Goal: Entertainment & Leisure: Consume media (video, audio)

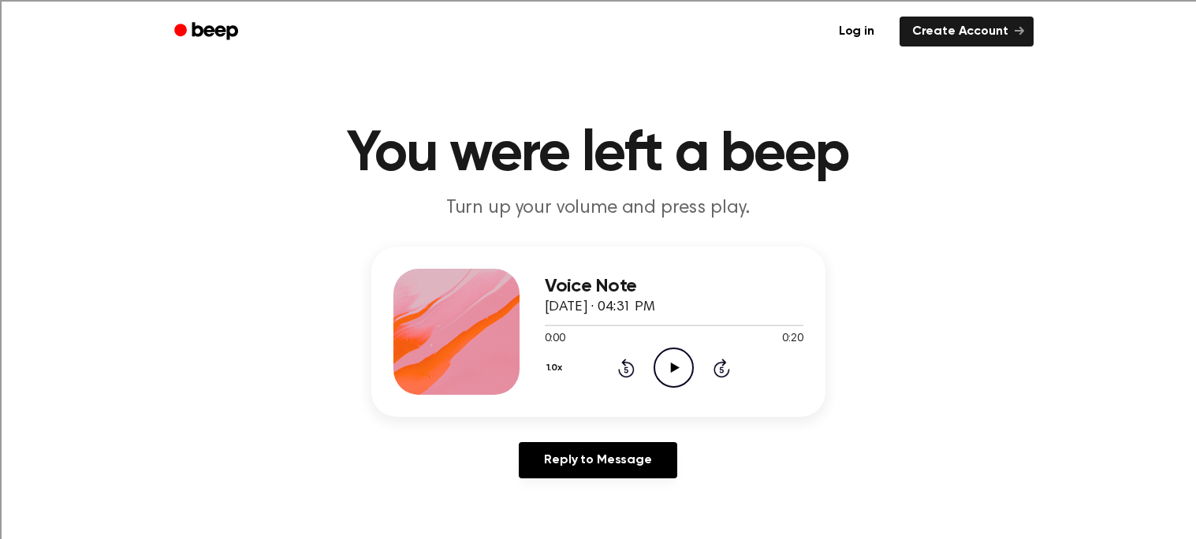
click at [669, 373] on icon "Play Audio" at bounding box center [673, 368] width 40 height 40
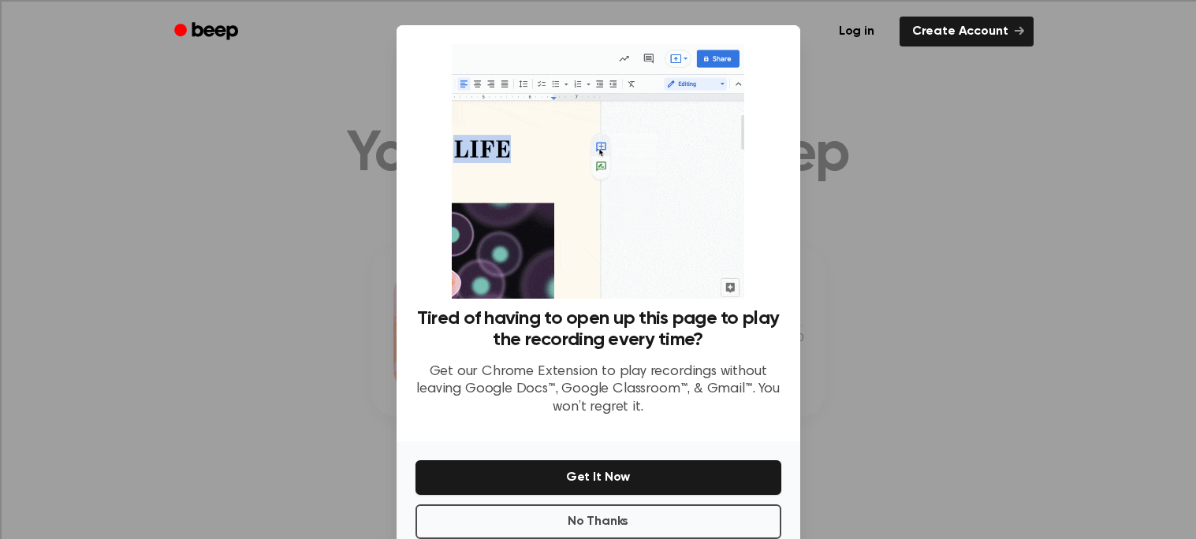
click at [976, 318] on div at bounding box center [598, 269] width 1196 height 539
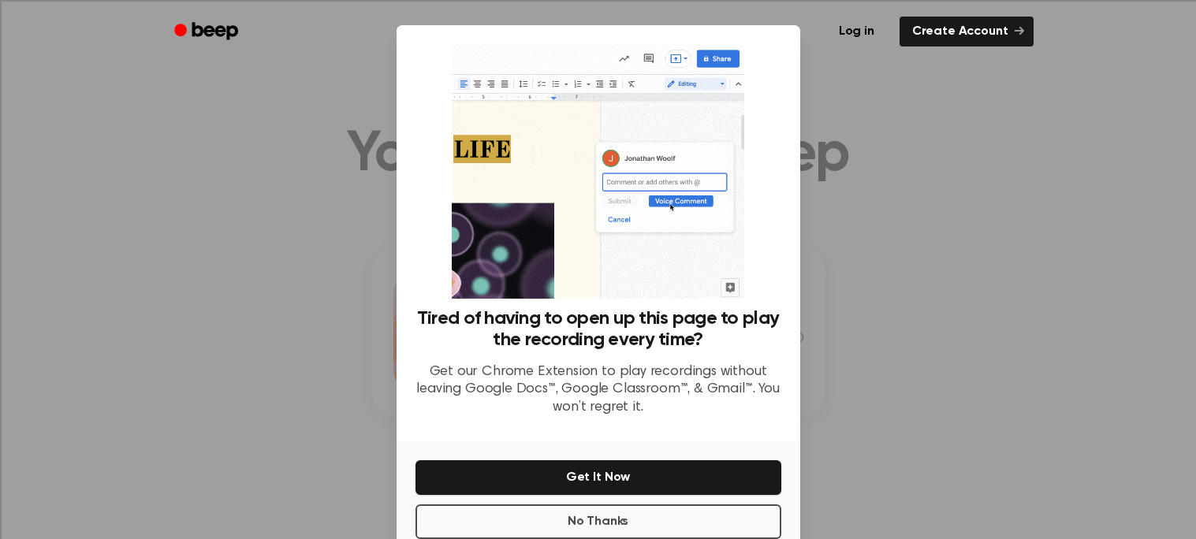
click at [846, 207] on div at bounding box center [598, 269] width 1196 height 539
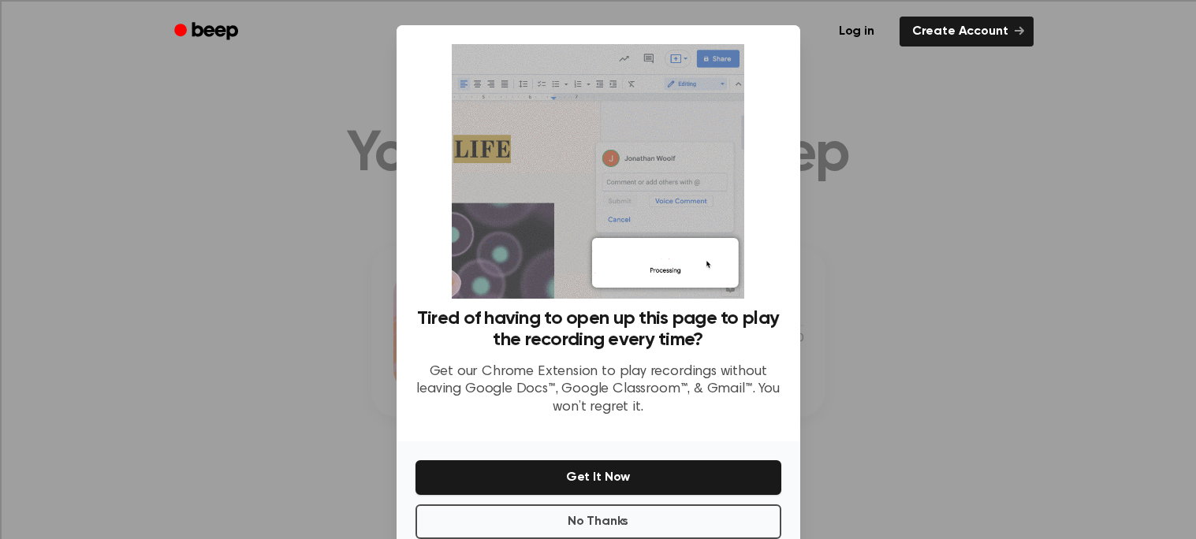
click at [1030, 337] on div at bounding box center [598, 269] width 1196 height 539
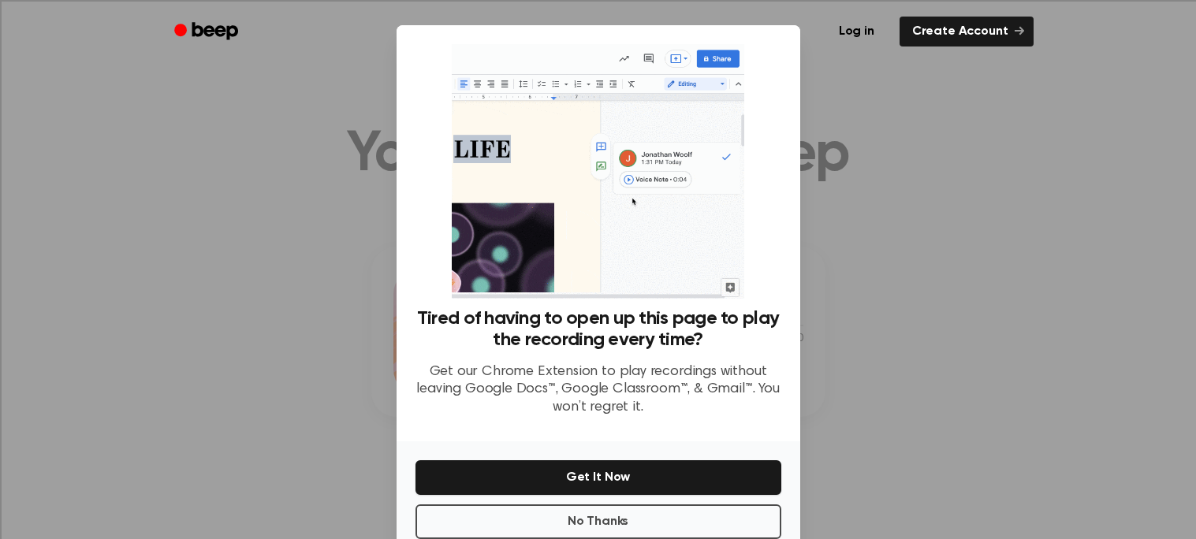
click at [1030, 337] on div at bounding box center [598, 269] width 1196 height 539
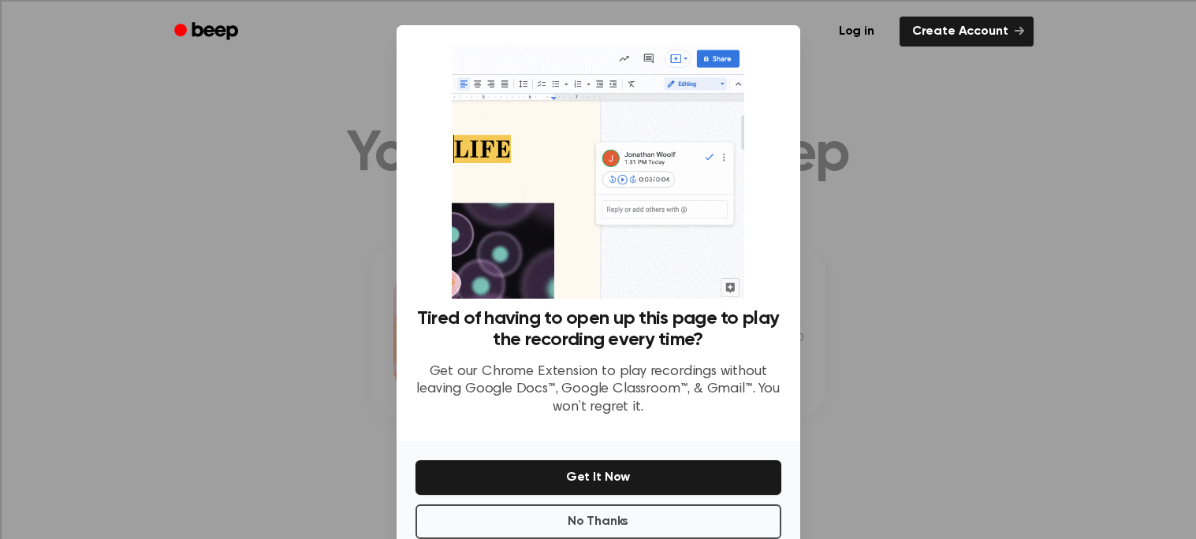
click at [1030, 337] on div at bounding box center [598, 269] width 1196 height 539
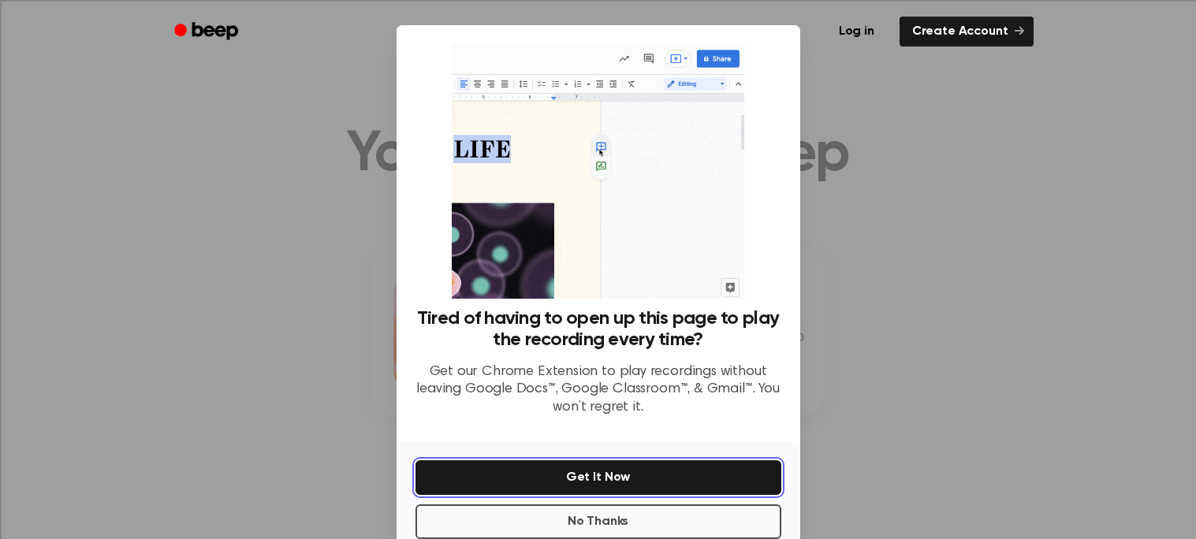
click at [673, 461] on button "Get It Now" at bounding box center [598, 477] width 366 height 35
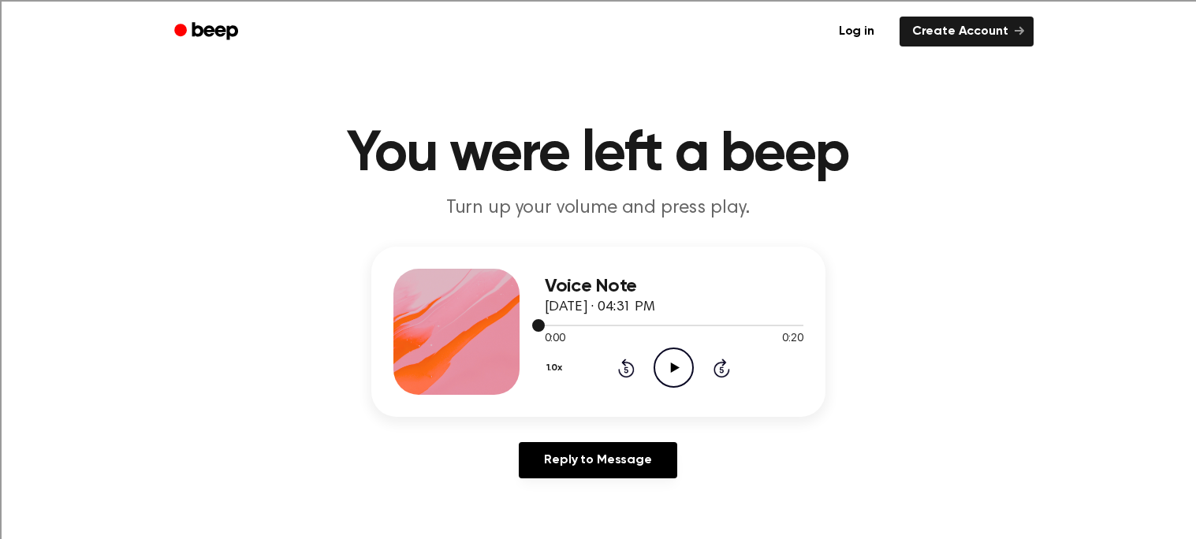
click at [601, 325] on div at bounding box center [674, 326] width 258 height 2
click at [541, 319] on div "Voice Note October 1, 2025 · 04:31 PM 0:04 0:20 Your browser does not support t…" at bounding box center [598, 332] width 454 height 170
click at [542, 318] on div "Voice Note October 1, 2025 · 04:31 PM 0:04 0:20 Your browser does not support t…" at bounding box center [598, 332] width 454 height 170
click at [537, 320] on div "Voice Note October 1, 2025 · 04:31 PM 0:04 0:20 Your browser does not support t…" at bounding box center [598, 332] width 454 height 170
drag, startPoint x: 601, startPoint y: 315, endPoint x: 536, endPoint y: 321, distance: 65.6
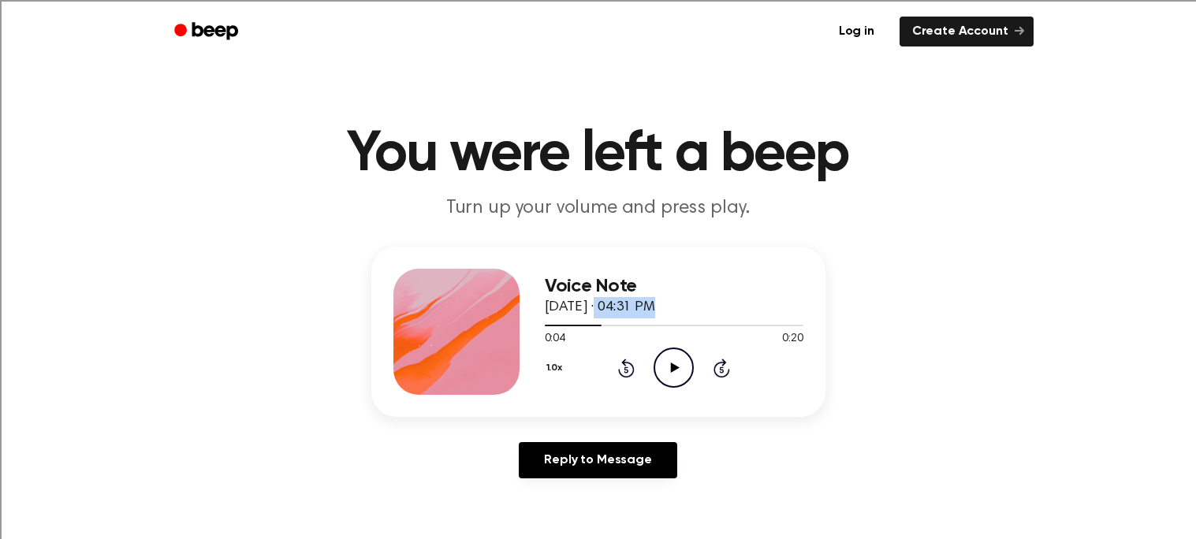
click at [536, 321] on div "Voice Note October 1, 2025 · 04:31 PM 0:04 0:20 Your browser does not support t…" at bounding box center [598, 332] width 454 height 170
drag, startPoint x: 596, startPoint y: 325, endPoint x: 531, endPoint y: 332, distance: 65.0
click at [531, 332] on div "Voice Note October 1, 2025 · 04:31 PM 0:04 0:20 Your browser does not support t…" at bounding box center [598, 332] width 454 height 170
click at [673, 376] on icon "Play Audio" at bounding box center [673, 368] width 40 height 40
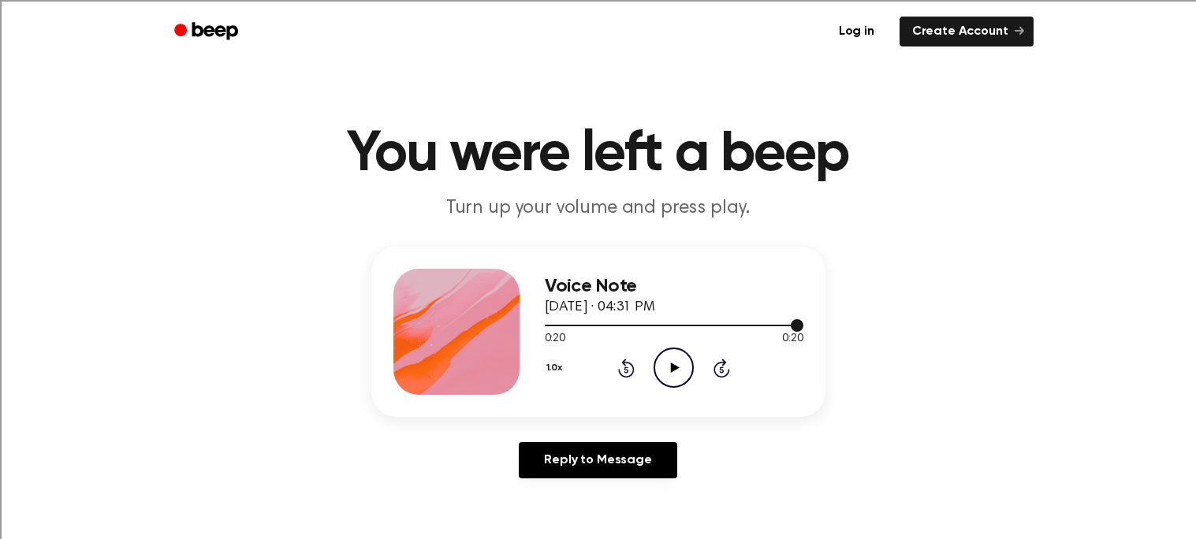
click at [561, 322] on div at bounding box center [674, 324] width 258 height 13
click at [675, 358] on icon "Play Audio" at bounding box center [673, 368] width 40 height 40
click at [622, 363] on icon at bounding box center [626, 368] width 17 height 19
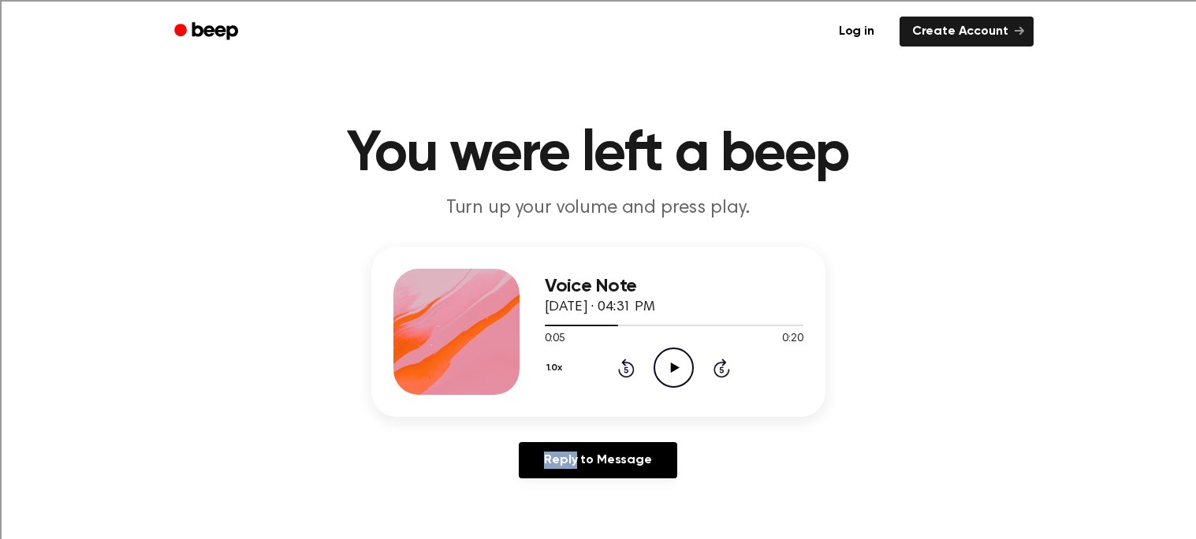
click at [622, 363] on icon at bounding box center [626, 368] width 17 height 19
click at [678, 365] on icon "Play Audio" at bounding box center [673, 368] width 40 height 40
click at [622, 359] on icon "Rewind 5 seconds" at bounding box center [625, 368] width 17 height 20
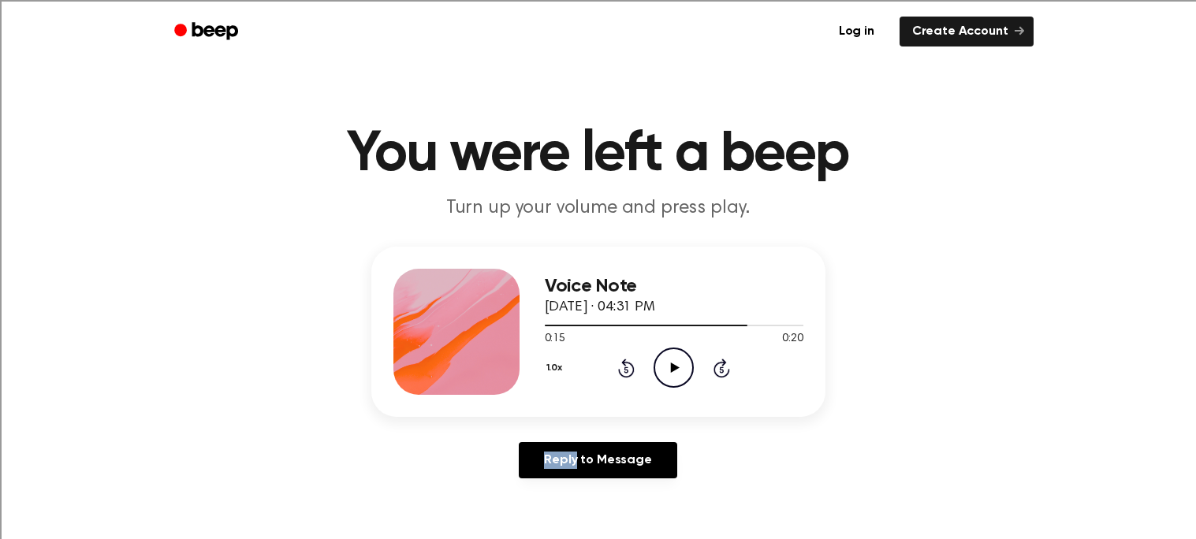
click at [622, 359] on icon "Rewind 5 seconds" at bounding box center [625, 368] width 17 height 20
click at [682, 357] on icon "Play Audio" at bounding box center [673, 368] width 40 height 40
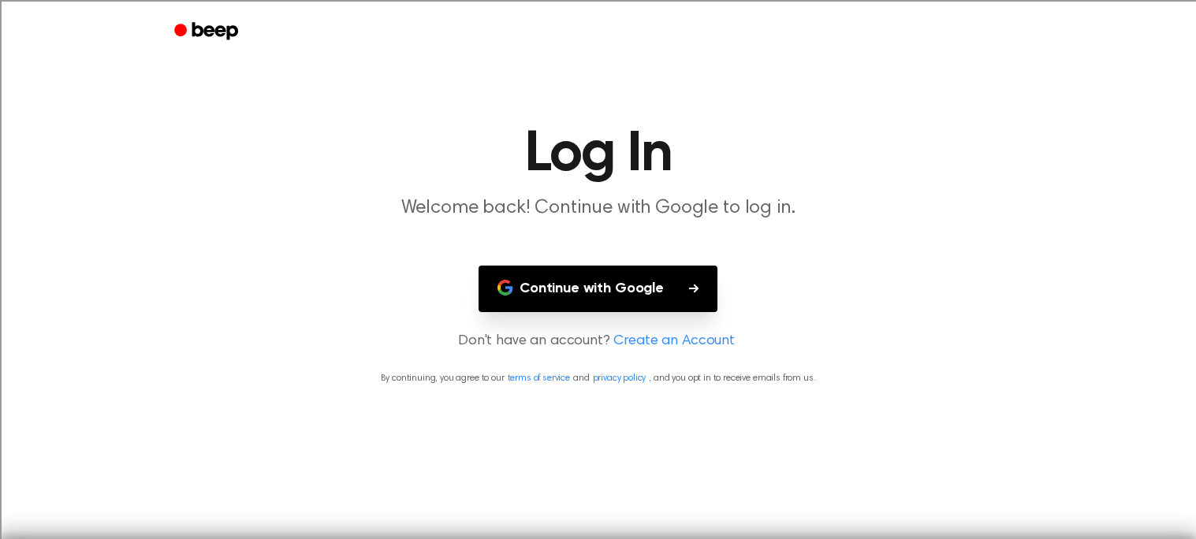
click at [780, 338] on p "Don't have an account? Create an Account" at bounding box center [598, 341] width 1158 height 21
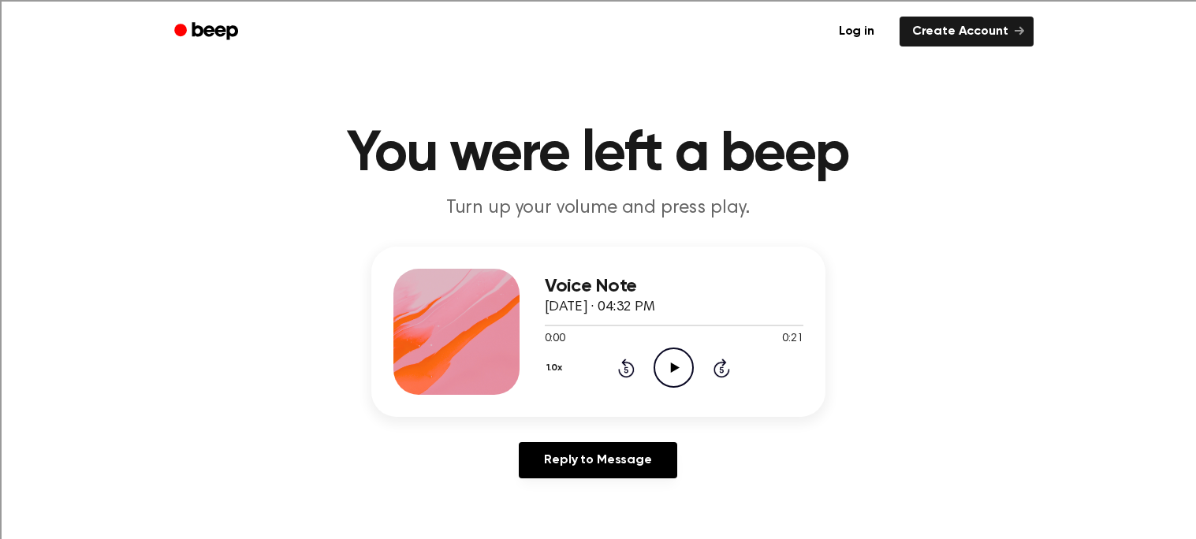
click at [673, 361] on icon "Play Audio" at bounding box center [673, 368] width 40 height 40
click at [680, 363] on icon "Pause Audio" at bounding box center [673, 368] width 40 height 40
click at [686, 355] on icon "Play Audio" at bounding box center [673, 368] width 40 height 40
click at [665, 360] on icon "Play Audio" at bounding box center [673, 368] width 40 height 40
click at [673, 361] on icon "Play Audio" at bounding box center [673, 368] width 40 height 40
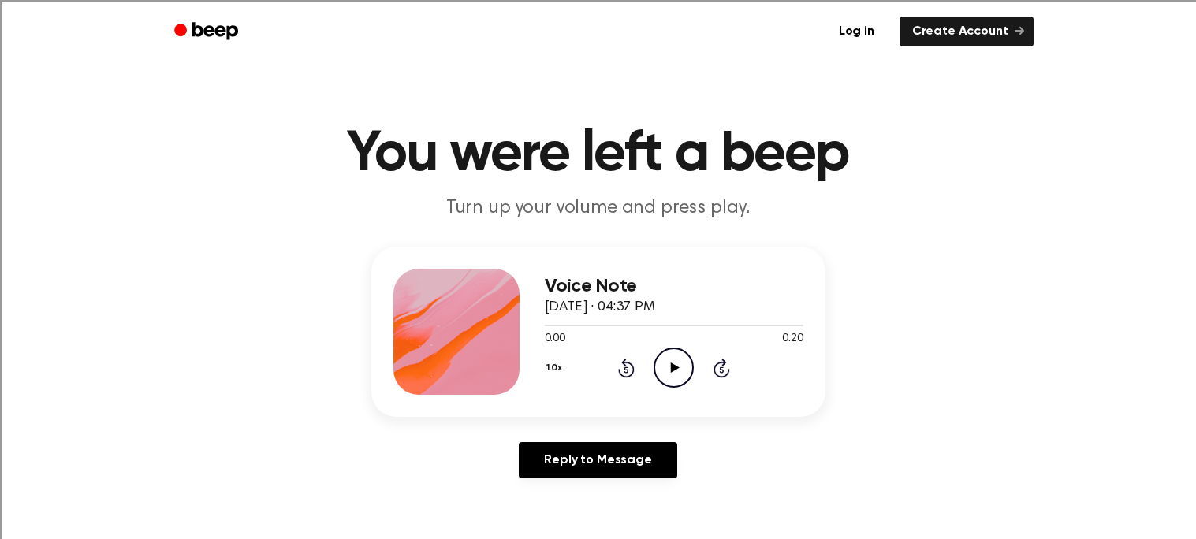
click at [664, 348] on icon "Play Audio" at bounding box center [673, 368] width 40 height 40
click at [671, 358] on icon "Play Audio" at bounding box center [673, 368] width 40 height 40
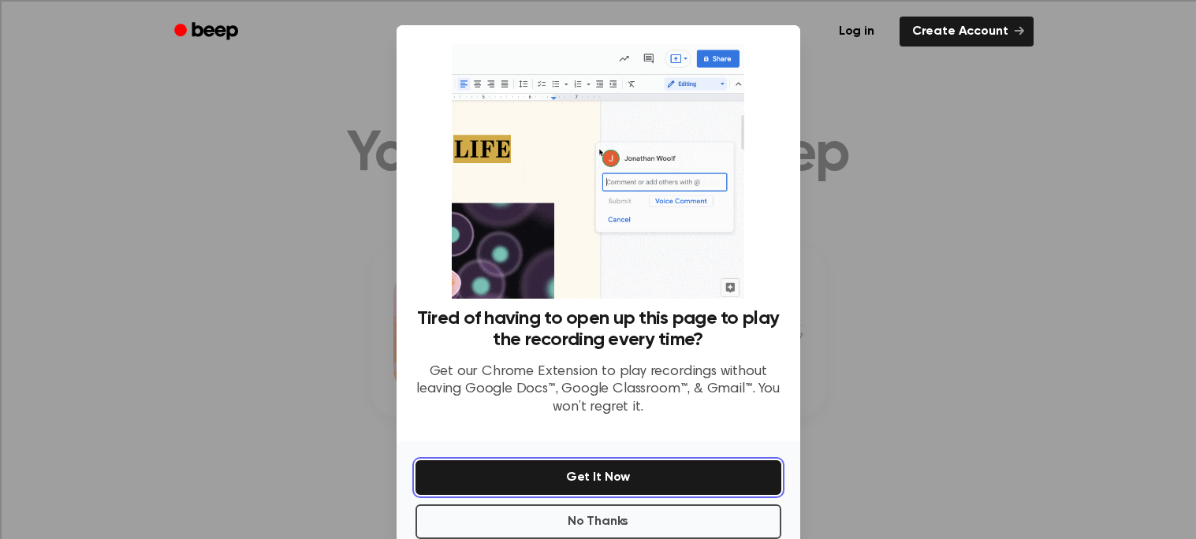
click at [716, 485] on button "Get It Now" at bounding box center [598, 477] width 366 height 35
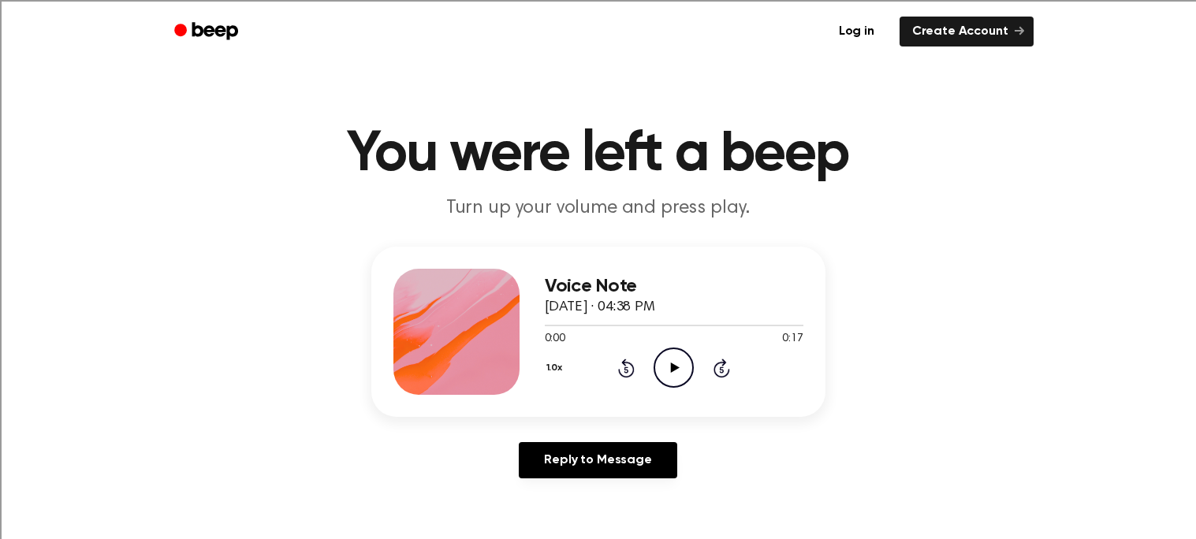
click at [673, 367] on icon at bounding box center [675, 368] width 9 height 10
click at [673, 370] on icon at bounding box center [675, 368] width 9 height 10
click at [661, 379] on icon "Play Audio" at bounding box center [673, 368] width 40 height 40
click at [664, 355] on icon "Play Audio" at bounding box center [673, 368] width 40 height 40
click at [676, 373] on icon "Play Audio" at bounding box center [673, 368] width 40 height 40
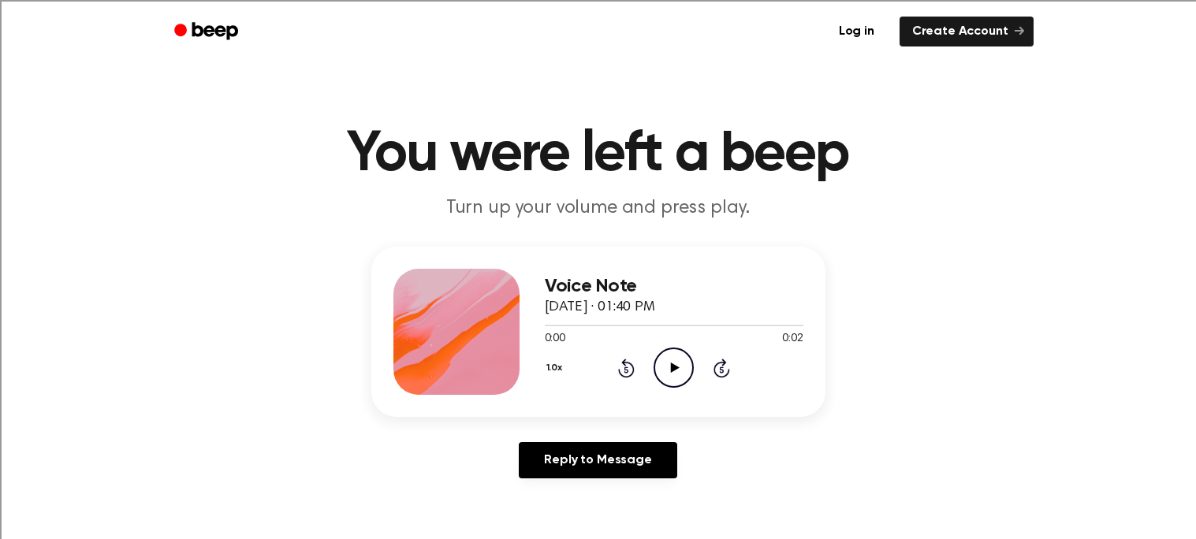
click at [658, 357] on icon "Play Audio" at bounding box center [673, 368] width 40 height 40
click at [682, 352] on icon "Play Audio" at bounding box center [673, 368] width 40 height 40
click at [677, 359] on icon "Play Audio" at bounding box center [673, 368] width 40 height 40
click at [671, 369] on icon at bounding box center [675, 368] width 9 height 10
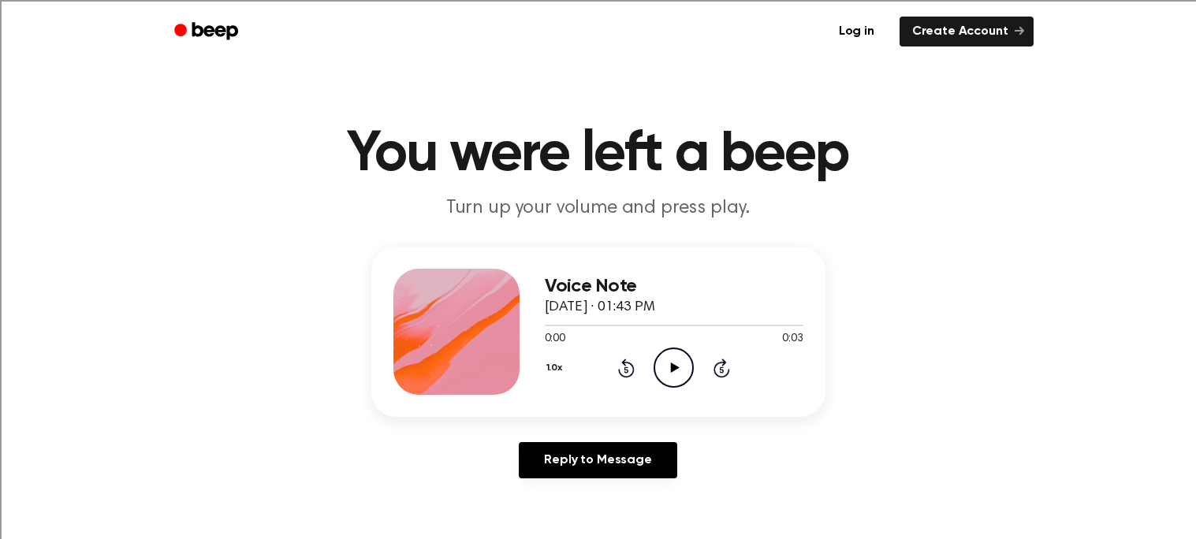
click at [682, 372] on icon "Play Audio" at bounding box center [673, 368] width 40 height 40
click at [682, 369] on icon "Play Audio" at bounding box center [673, 368] width 40 height 40
